Goal: Information Seeking & Learning: Learn about a topic

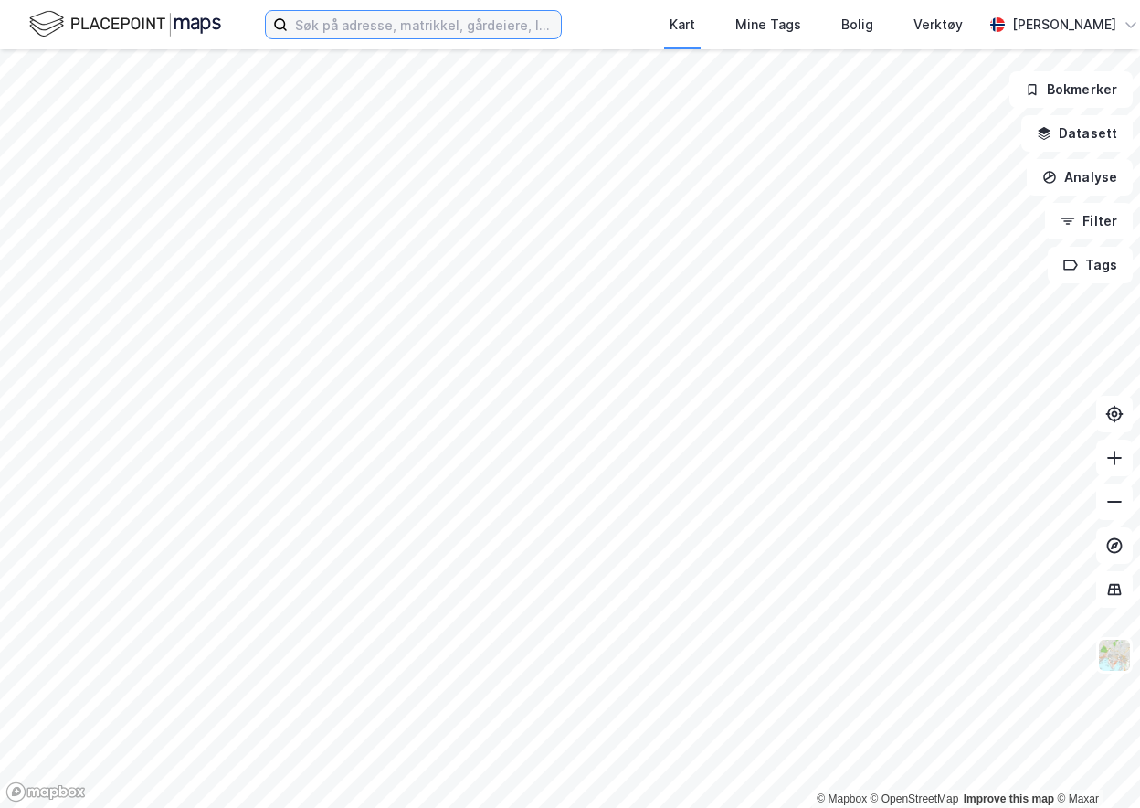
click at [327, 33] on input at bounding box center [424, 24] width 273 height 27
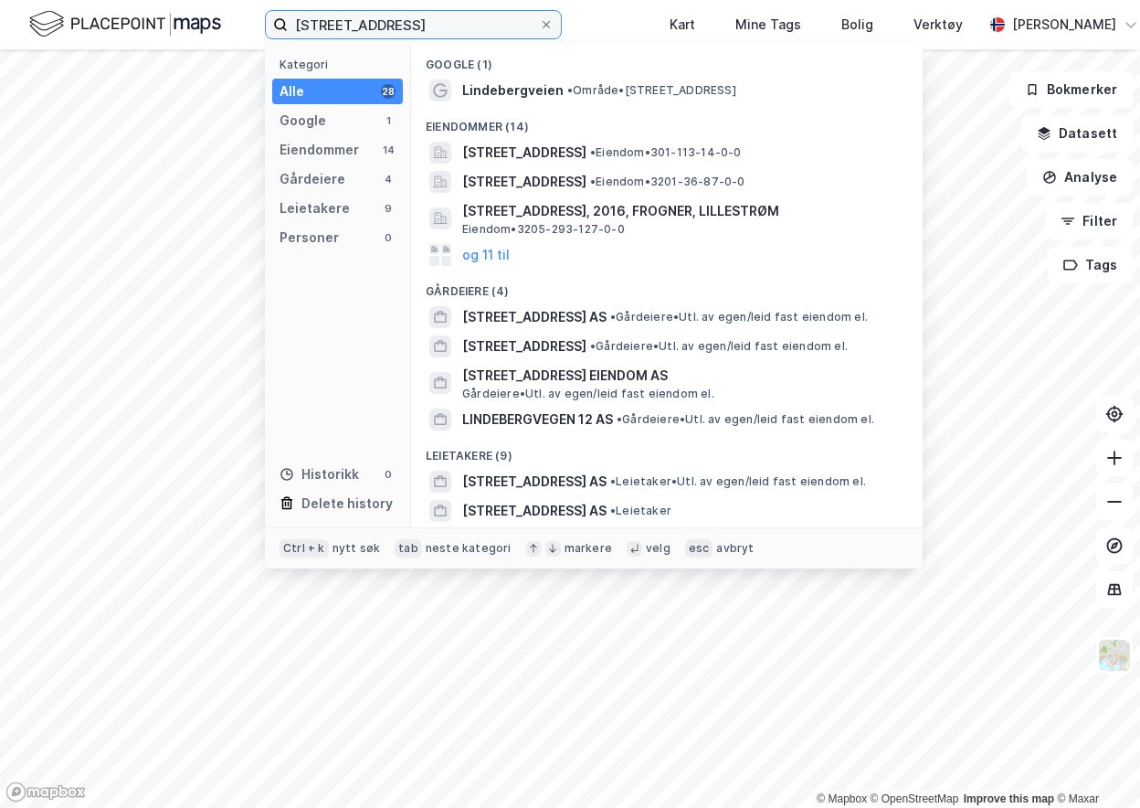
type input "[STREET_ADDRESS]"
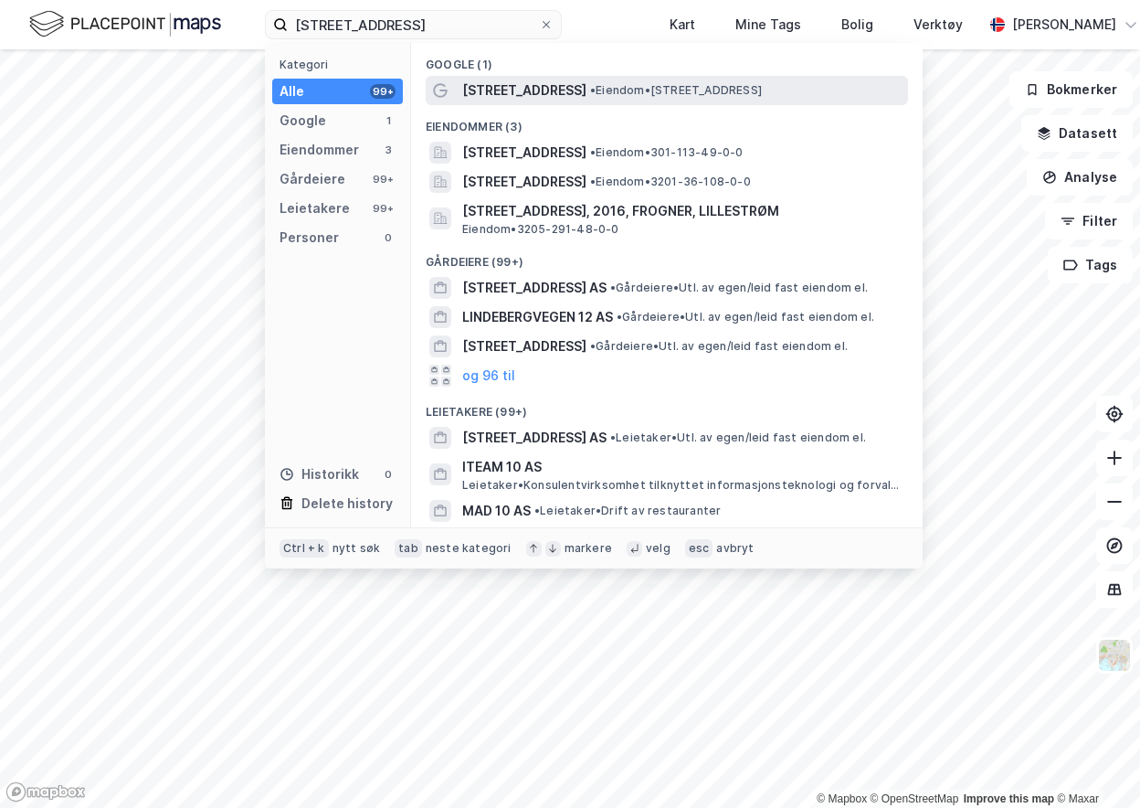
click at [472, 93] on span "[STREET_ADDRESS]" at bounding box center [524, 90] width 124 height 22
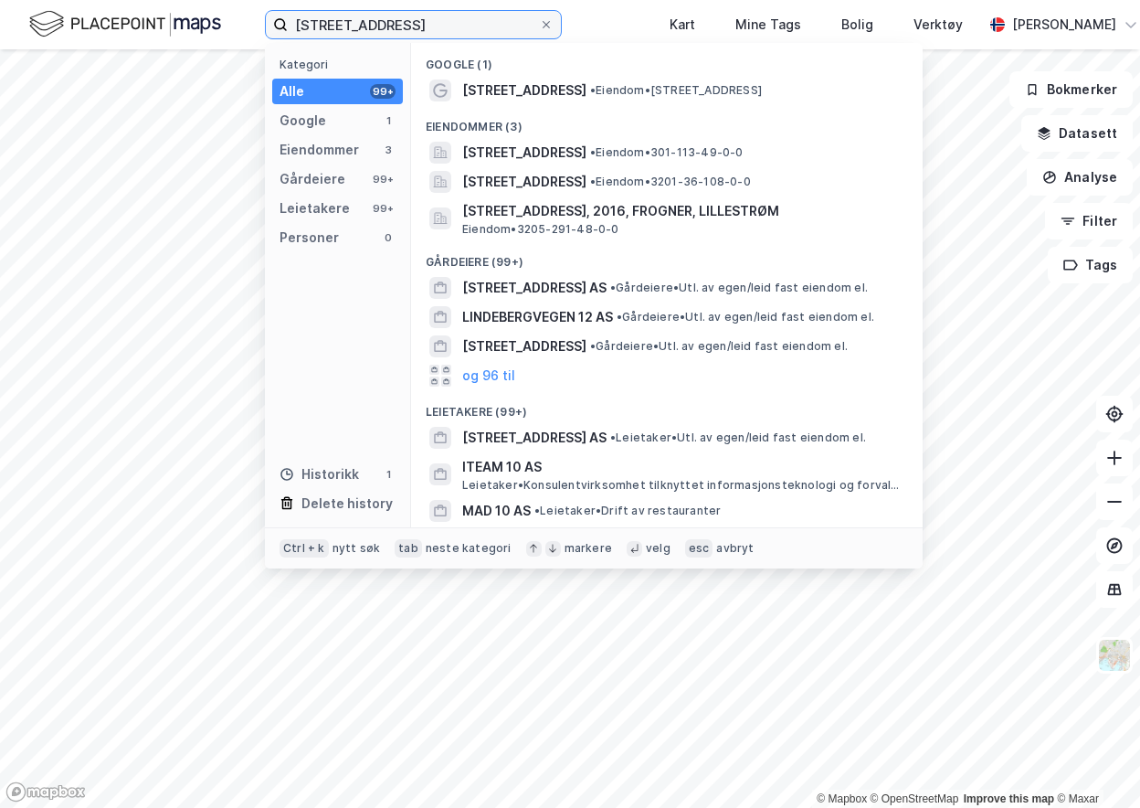
click at [475, 27] on input "[STREET_ADDRESS]" at bounding box center [413, 24] width 251 height 27
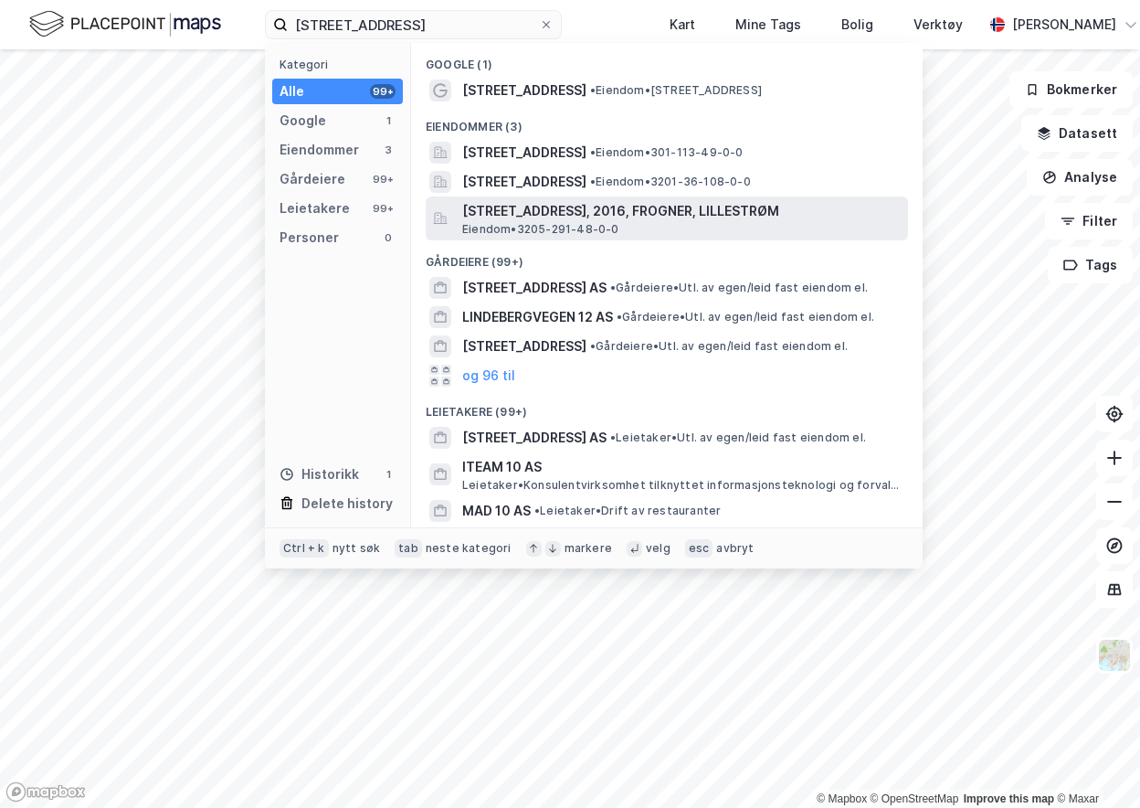
click at [620, 206] on span "[STREET_ADDRESS], 2016, FROGNER, LILLESTRØM" at bounding box center [681, 211] width 438 height 22
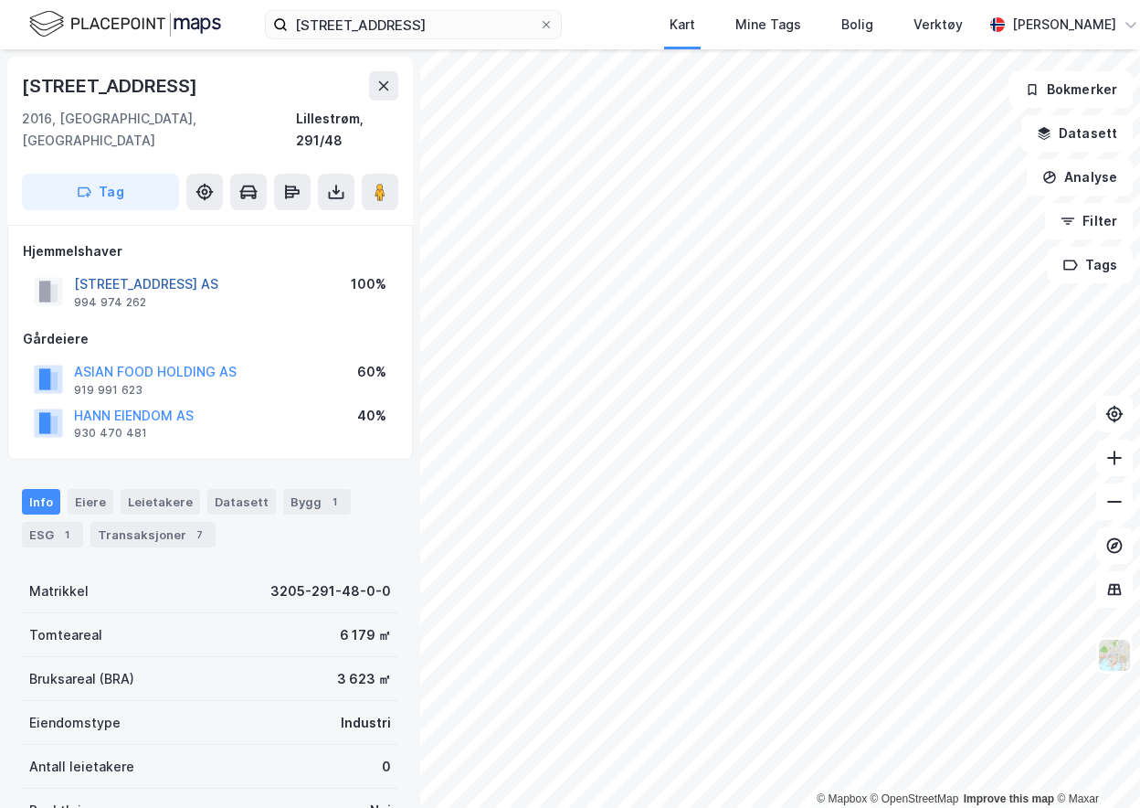
click at [0, 0] on button "[STREET_ADDRESS] AS" at bounding box center [0, 0] width 0 height 0
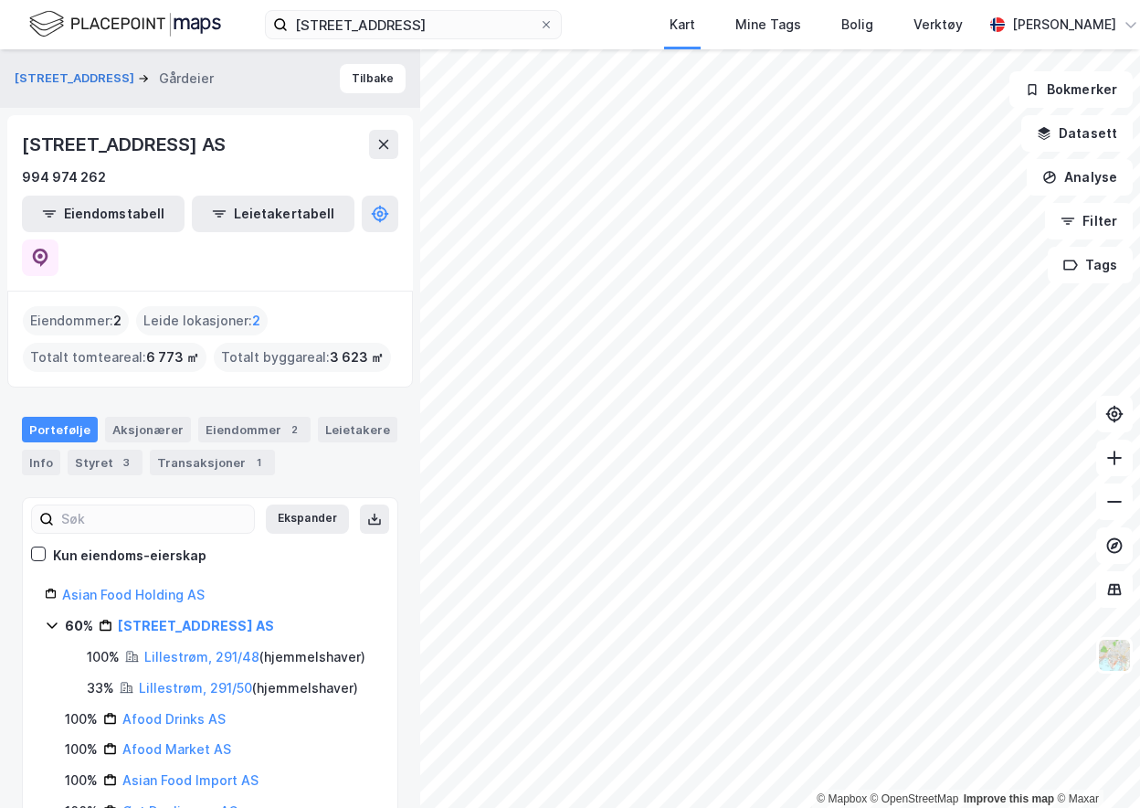
click at [344, 769] on div "100% Asian Food Import AS" at bounding box center [220, 780] width 311 height 22
click at [226, 417] on div "Eiendommer 2" at bounding box center [254, 430] width 112 height 26
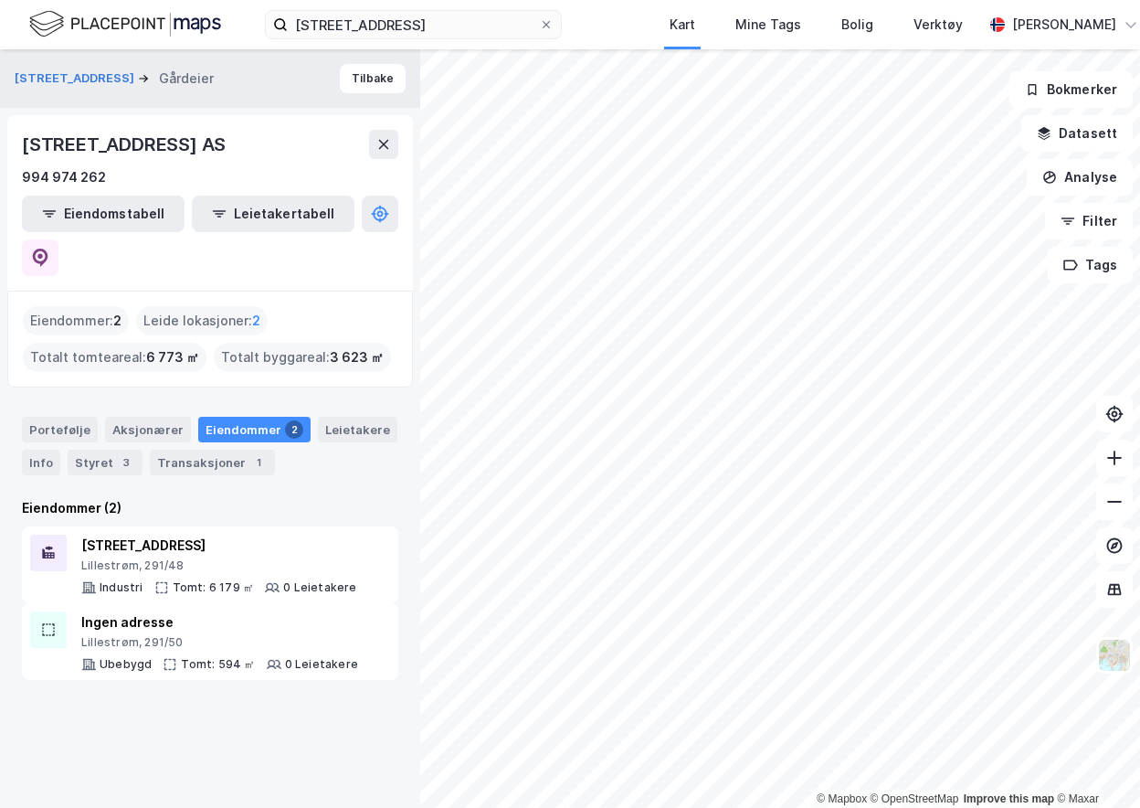
click at [223, 761] on div "Lindebergveien 10 Gårdeier Tilbake LINDEBERGVEIEN 10 AS 994 974 262 Eiendomstab…" at bounding box center [210, 428] width 420 height 758
click at [265, 712] on div "Lindebergveien 10 Gårdeier Tilbake LINDEBERGVEIEN 10 AS 994 974 262 Eiendomstab…" at bounding box center [210, 428] width 420 height 758
click at [281, 753] on div "Lindebergveien 10 Gårdeier Tilbake LINDEBERGVEIEN 10 AS 994 974 262 Eiendomstab…" at bounding box center [210, 428] width 420 height 758
